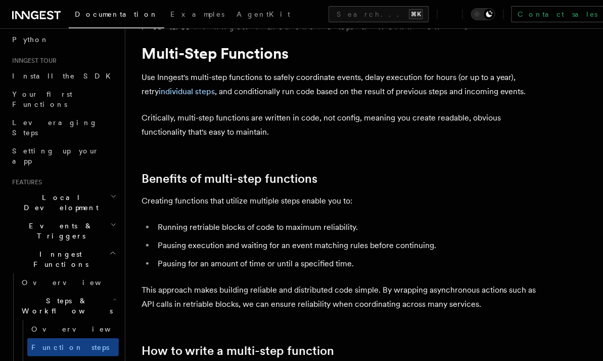
scroll to position [25, 0]
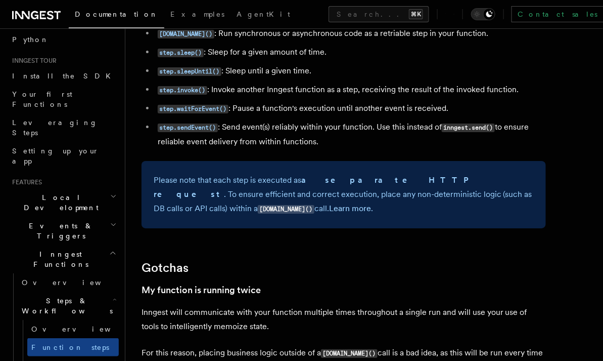
scroll to position [334, 0]
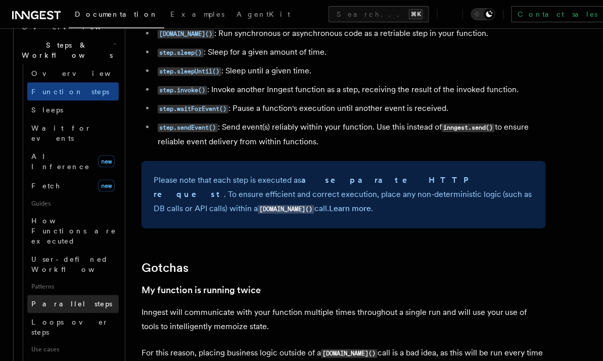
click at [84, 295] on link "Parallel steps" at bounding box center [73, 304] width 92 height 18
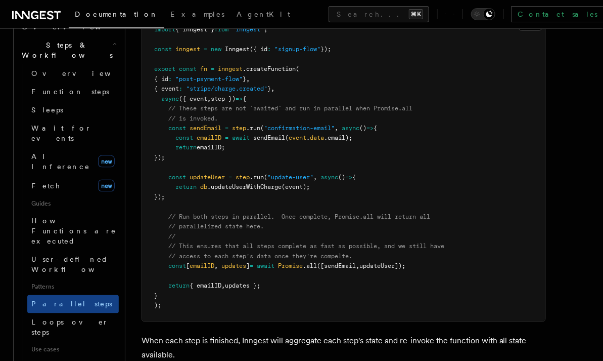
scroll to position [364, 0]
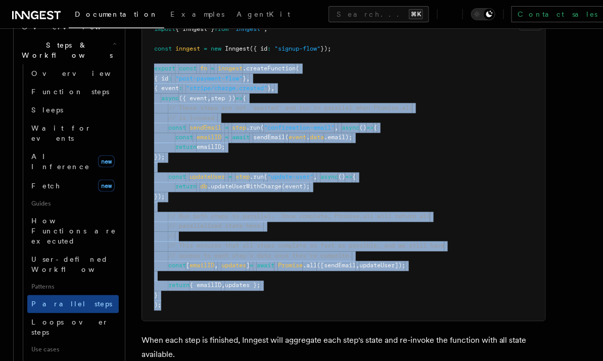
drag, startPoint x: 236, startPoint y: 294, endPoint x: 144, endPoint y: 52, distance: 259.5
click at [144, 52] on pre "import { Inngest } from "inngest" ; const inngest = new Inngest ({ id : "signup…" at bounding box center [344, 167] width 404 height 307
copy code "export const fn = inngest .createFunction ( { id : "post-payment-flow" } , { ev…"
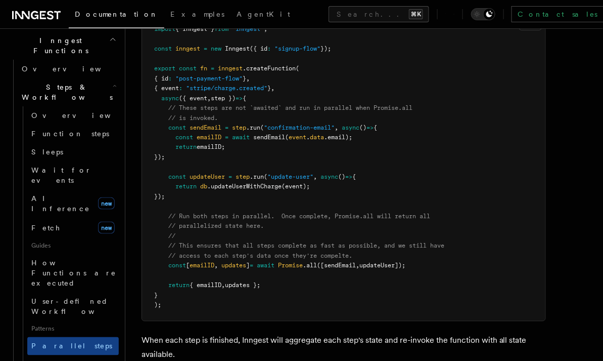
scroll to position [172, 0]
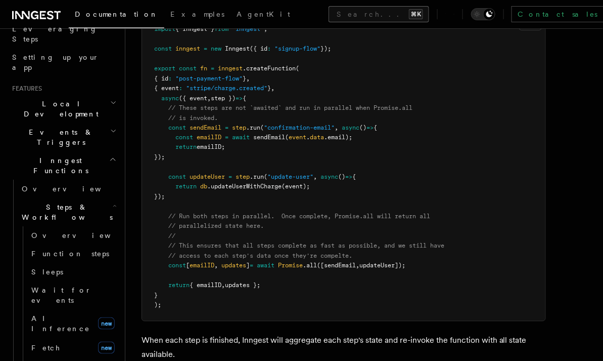
click at [329, 12] on button "Search... ⌘K" at bounding box center [379, 14] width 101 height 16
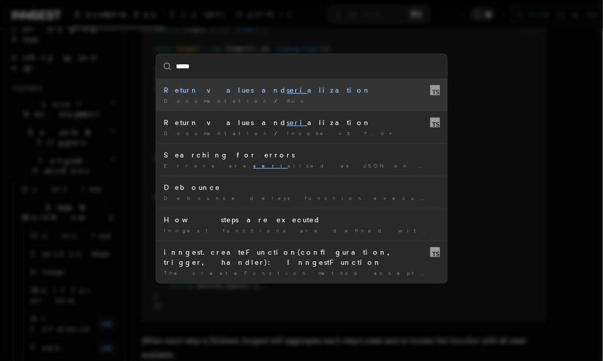
type input "******"
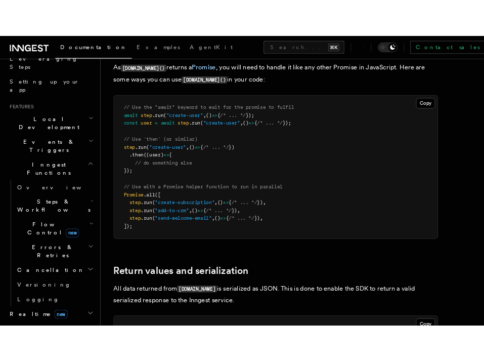
scroll to position [734, 0]
